Goal: Find specific page/section: Find specific page/section

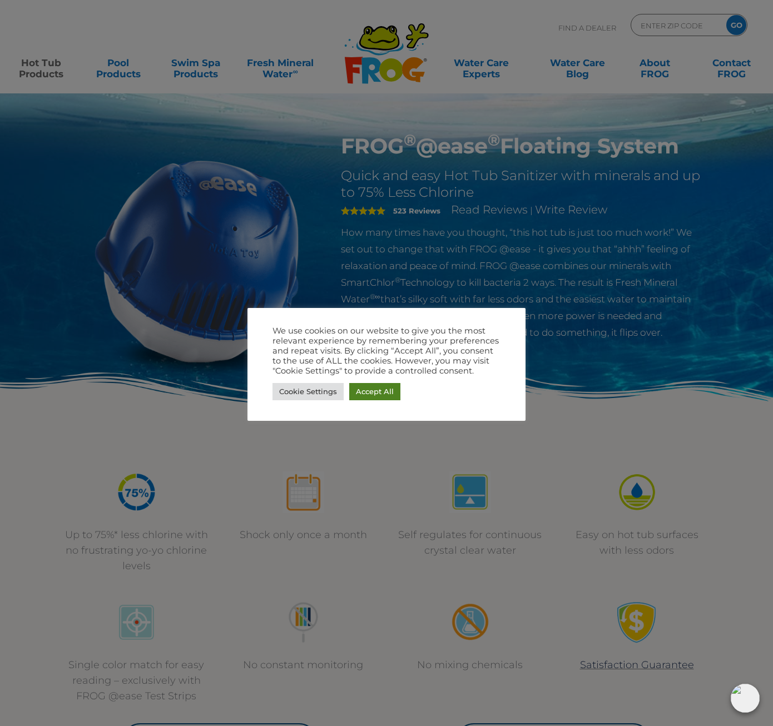
click at [376, 390] on link "Accept All" at bounding box center [374, 391] width 51 height 17
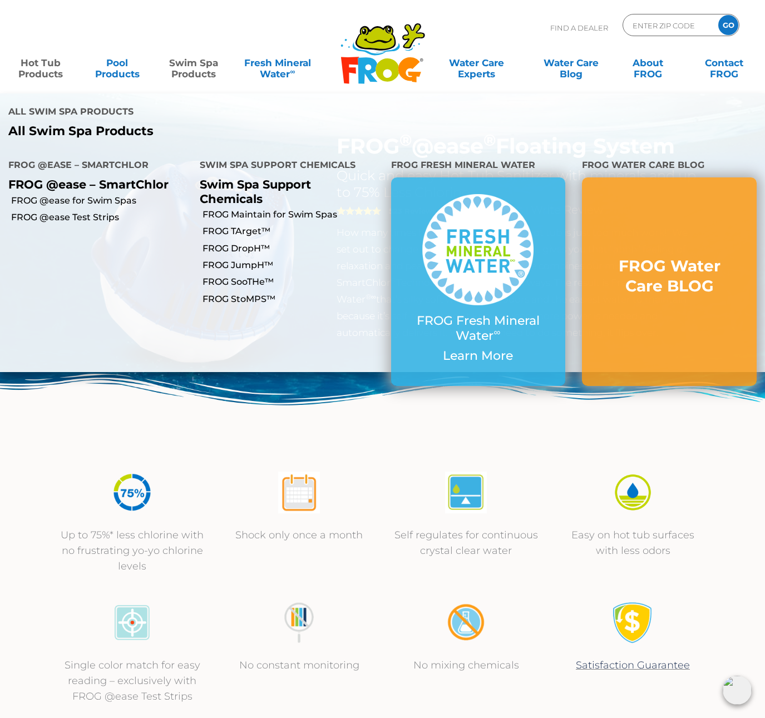
click at [202, 67] on link "Swim Spa Products" at bounding box center [194, 63] width 60 height 22
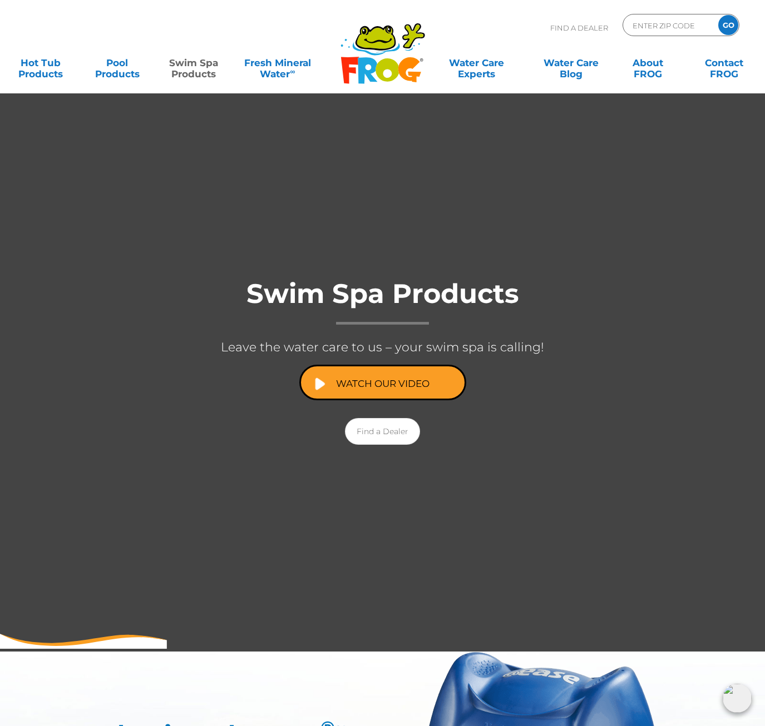
drag, startPoint x: 365, startPoint y: 657, endPoint x: 354, endPoint y: 641, distance: 20.4
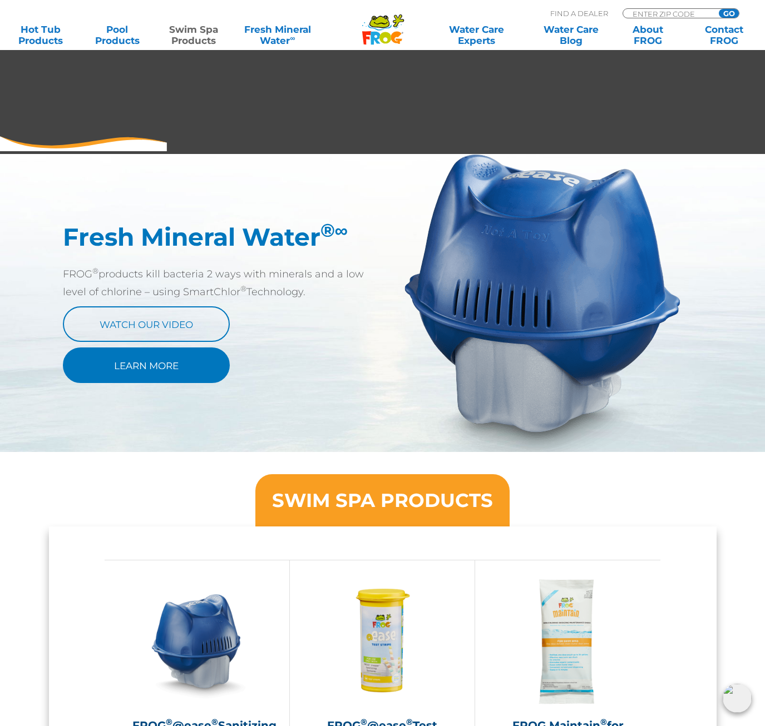
scroll to position [501, 0]
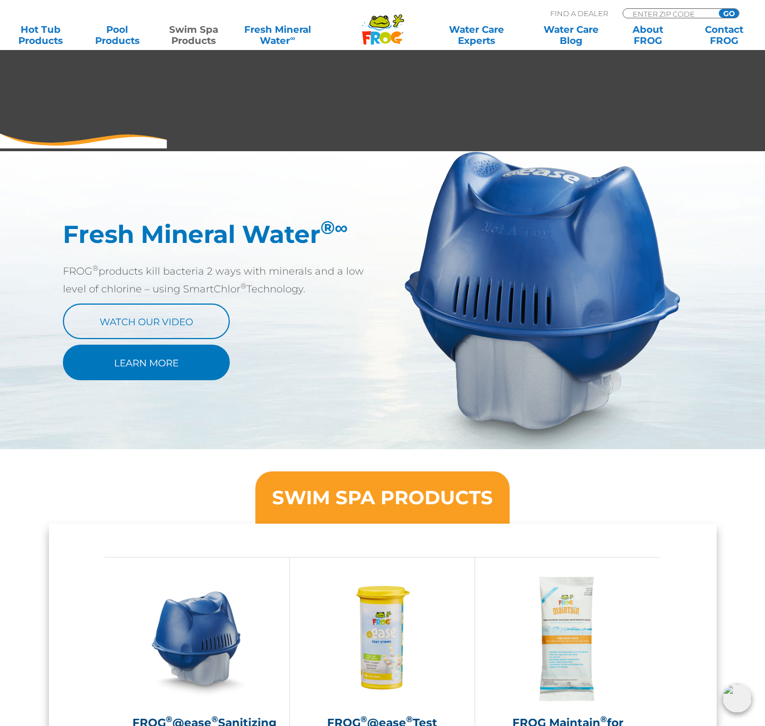
click at [155, 370] on link "Learn More" at bounding box center [146, 363] width 167 height 36
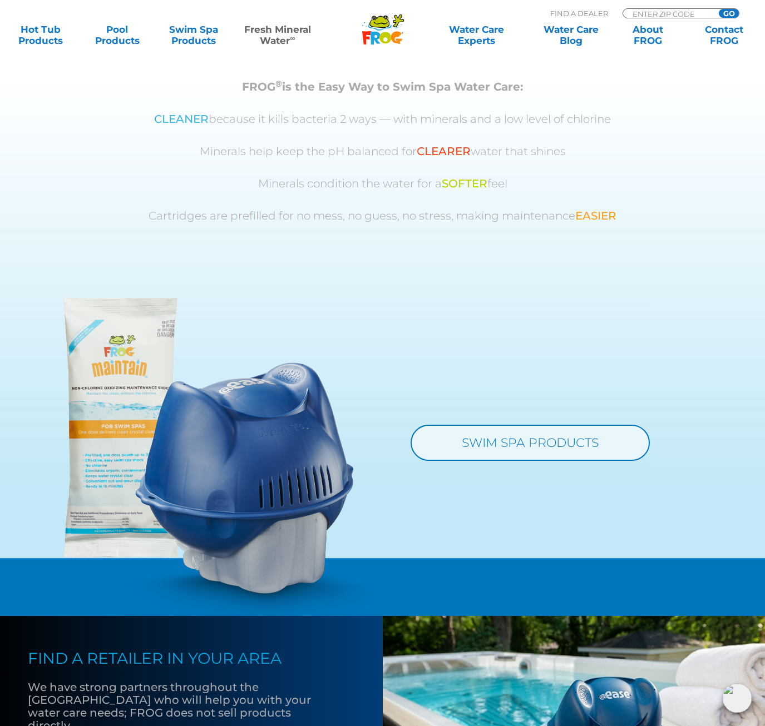
scroll to position [890, 0]
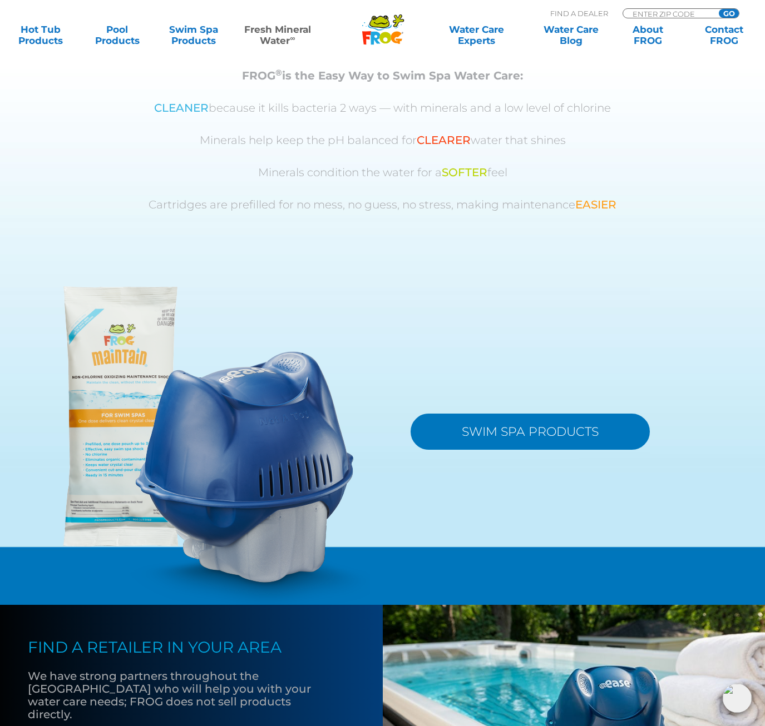
click at [474, 433] on link "SWIM SPA PRODUCTS" at bounding box center [529, 432] width 239 height 36
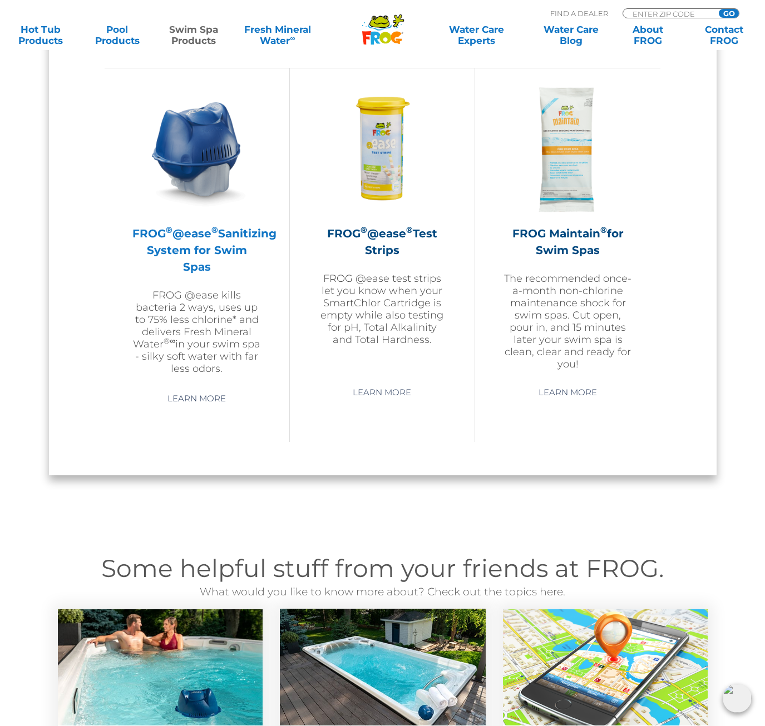
scroll to position [1001, 0]
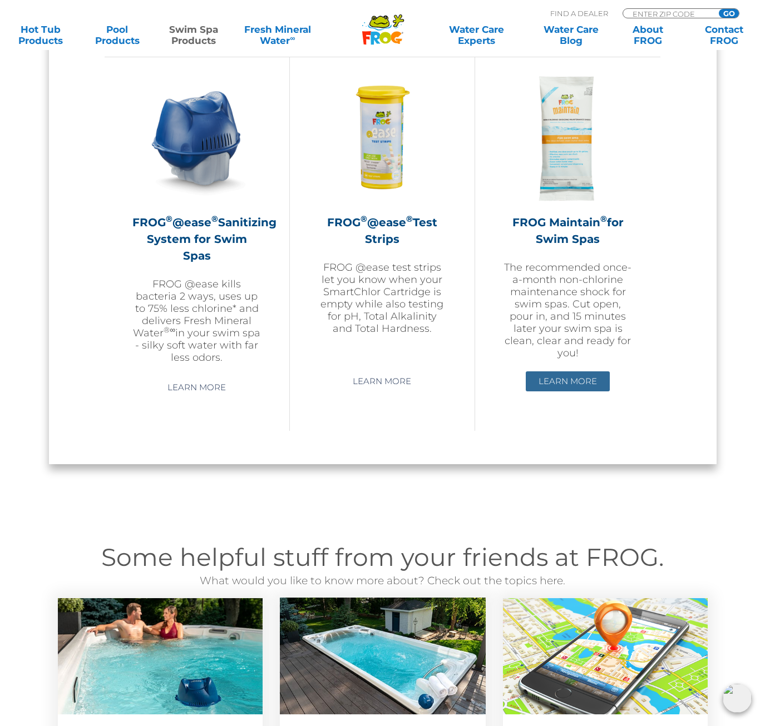
click at [571, 381] on link "Learn More" at bounding box center [568, 382] width 84 height 20
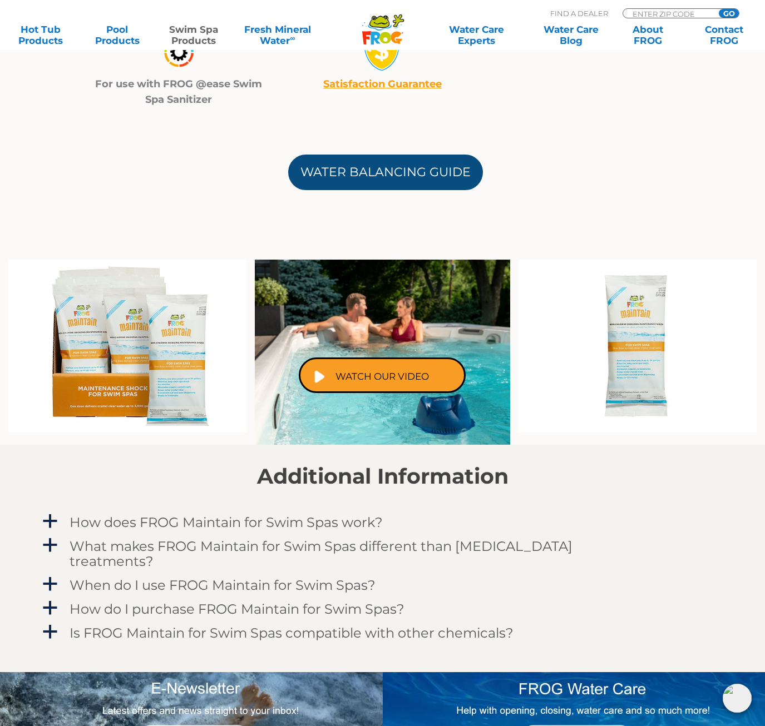
scroll to position [612, 0]
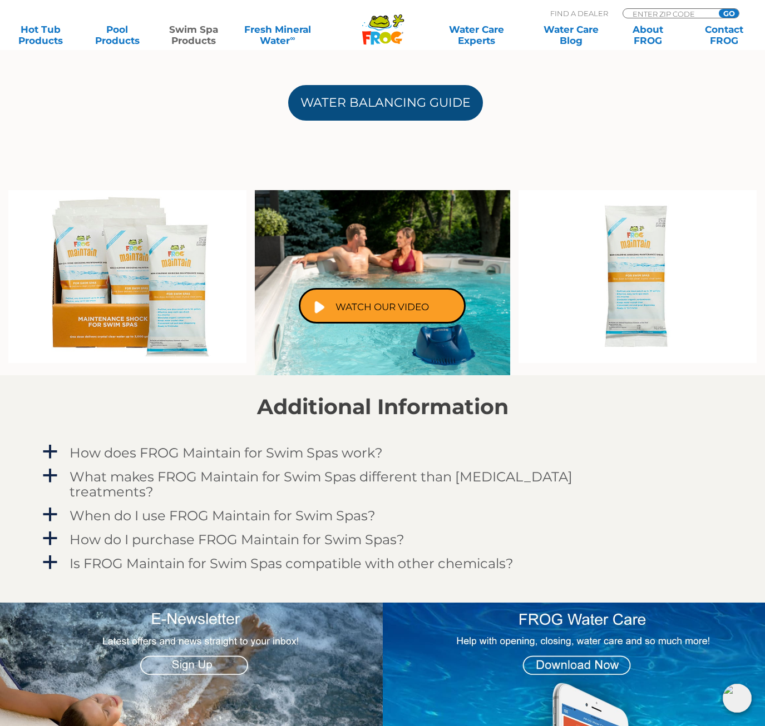
click at [386, 95] on link "Water Balancing Guide" at bounding box center [385, 103] width 195 height 36
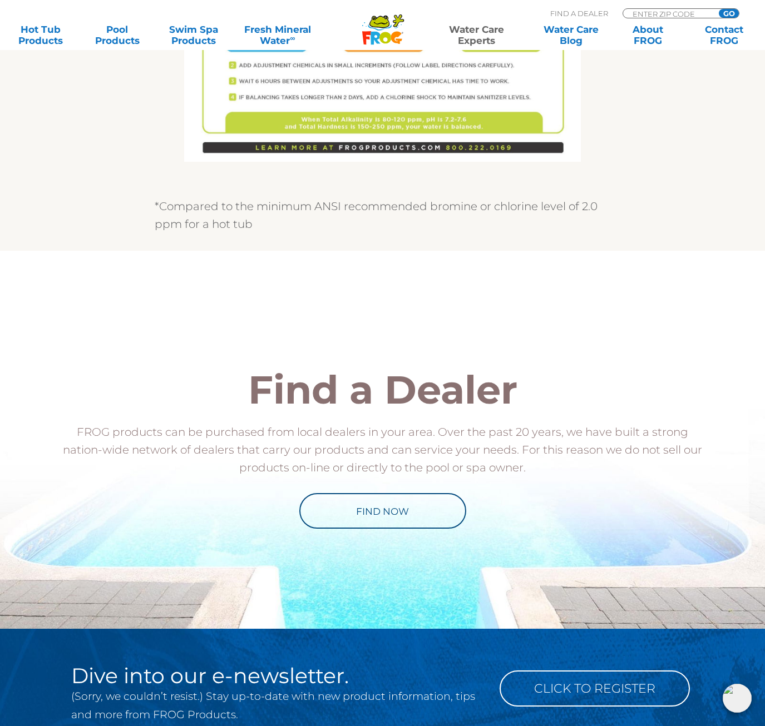
scroll to position [1001, 0]
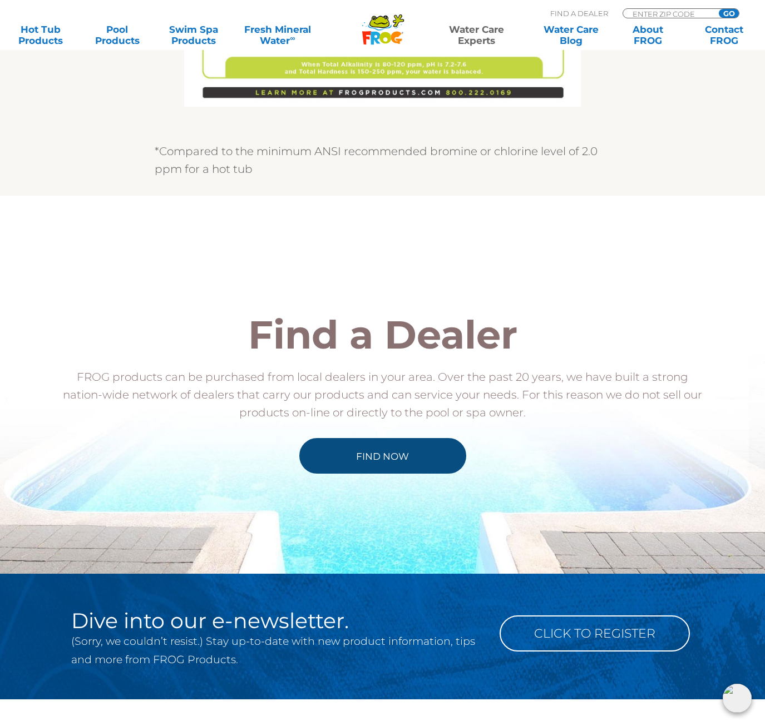
click at [387, 459] on link "Find Now" at bounding box center [382, 456] width 167 height 36
click at [387, 454] on link "Find Now" at bounding box center [382, 456] width 167 height 36
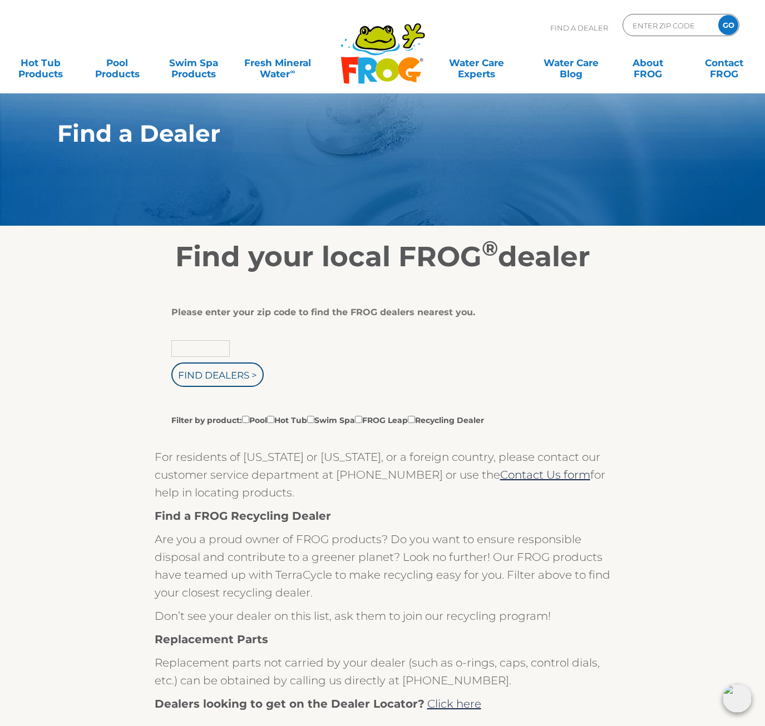
click at [193, 345] on input "text" at bounding box center [200, 348] width 58 height 17
type input "73078"
click at [171, 363] on input "Find Dealers >" at bounding box center [217, 375] width 92 height 24
click at [314, 419] on input "Filter by product: Pool Hot Tub Swim Spa FROG Leap Recycling Dealer" at bounding box center [310, 419] width 7 height 7
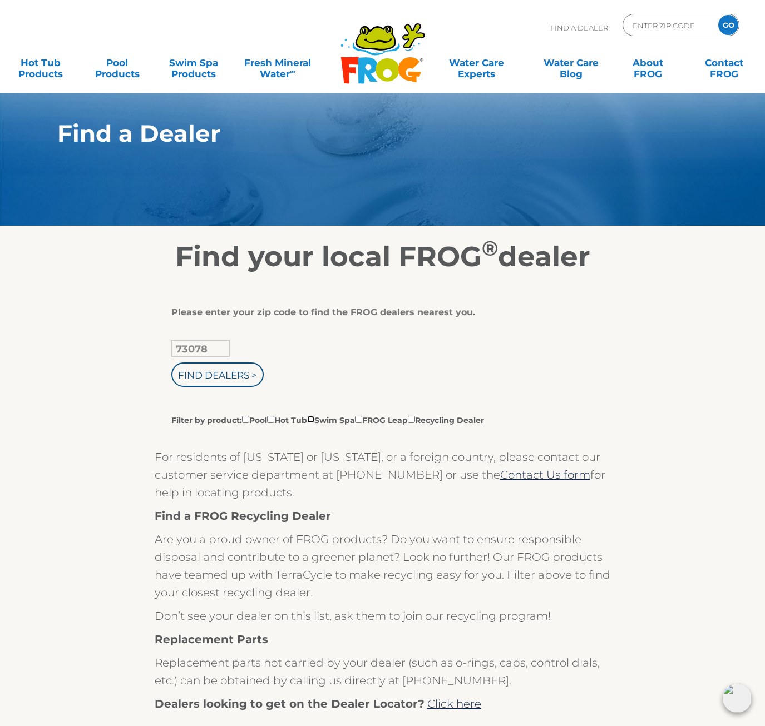
checkbox input "true"
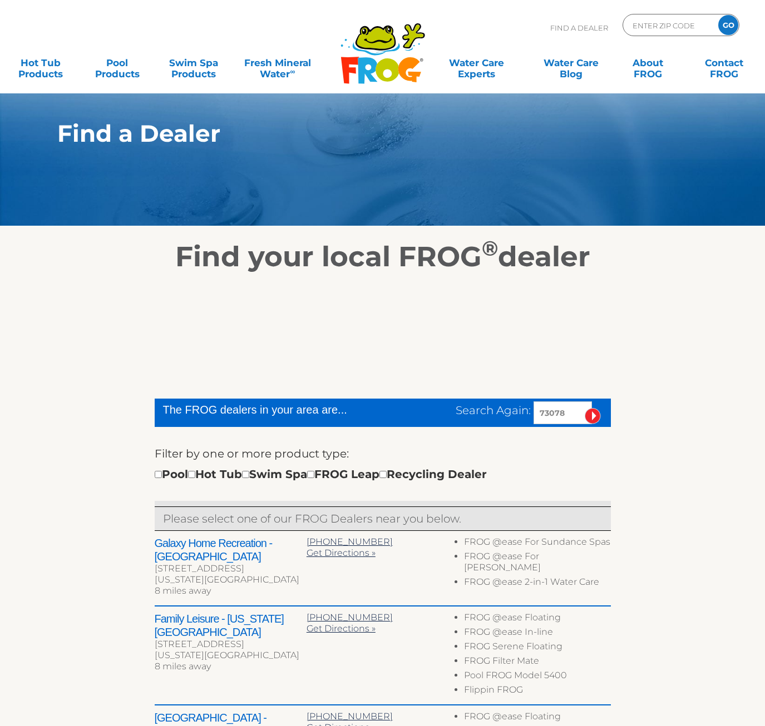
click at [196, 376] on div at bounding box center [383, 343] width 456 height 111
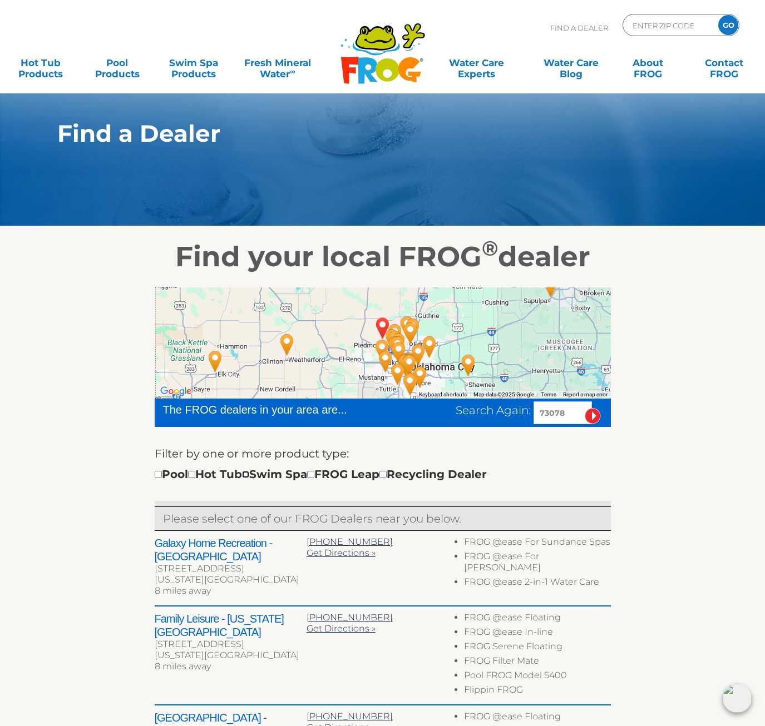
click at [249, 476] on input "checkbox" at bounding box center [245, 474] width 7 height 7
checkbox input "true"
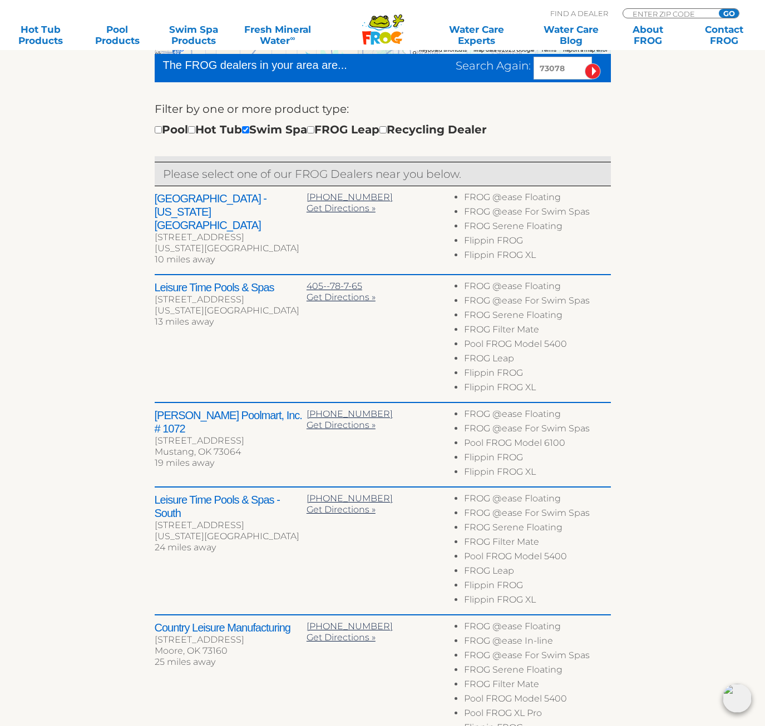
scroll to position [288, 0]
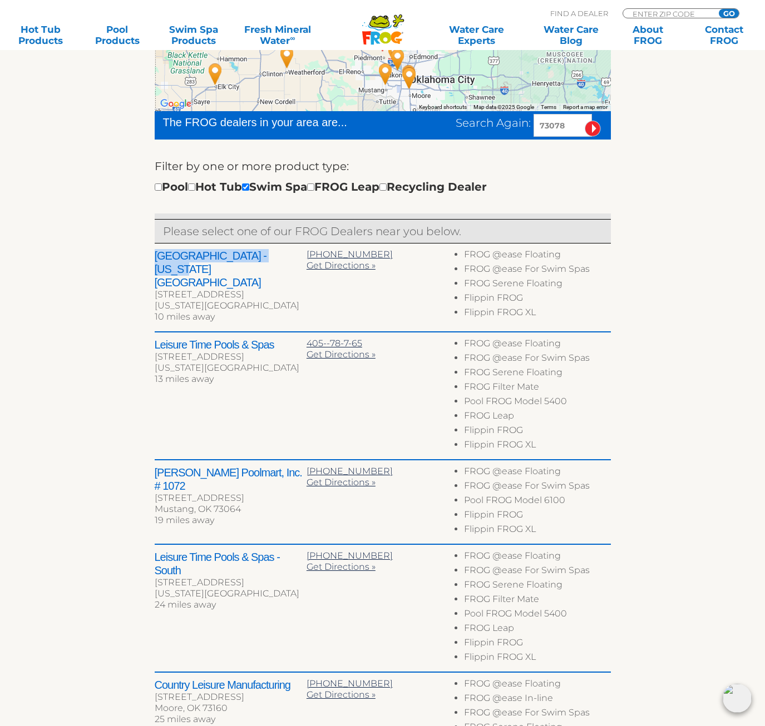
drag, startPoint x: 138, startPoint y: 249, endPoint x: 293, endPoint y: 262, distance: 155.2
click at [293, 262] on div "← Move left → Move right ↑ Move up ↓ Move down + Zoom in - Zoom out Home Jump l…" at bounding box center [383, 437] width 684 height 903
drag, startPoint x: 293, startPoint y: 262, endPoint x: 270, endPoint y: 256, distance: 24.0
